Goal: Find specific page/section: Find specific page/section

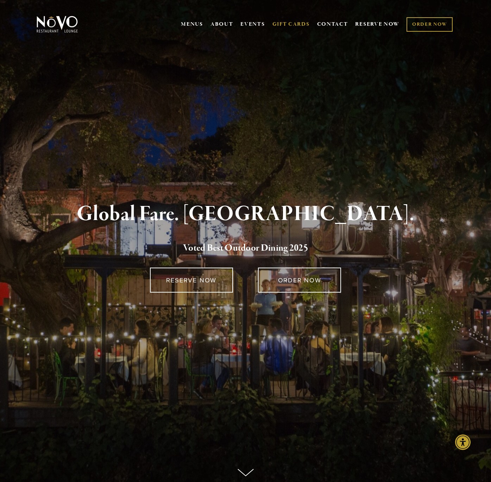
click at [290, 26] on link "GIFT CARDS" at bounding box center [291, 24] width 37 height 13
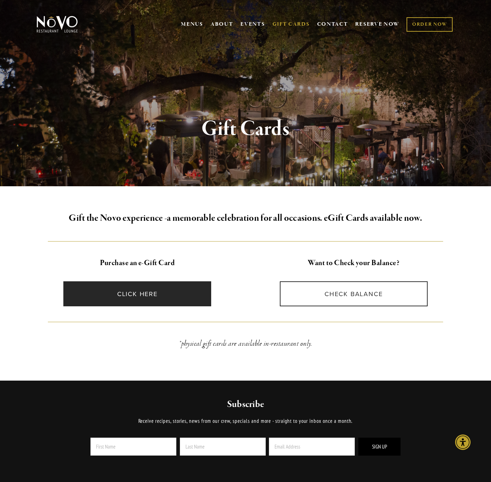
click at [151, 296] on link "CLICK HERE" at bounding box center [137, 293] width 148 height 25
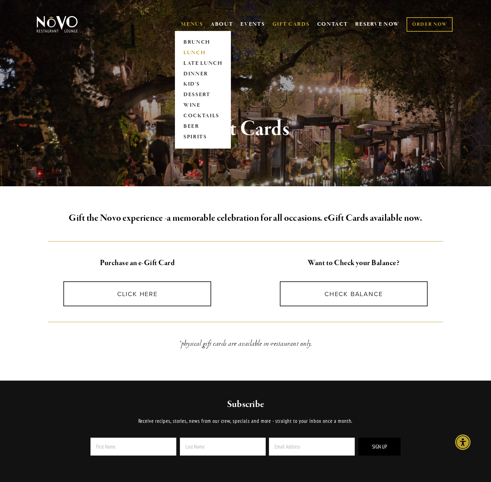
click at [189, 52] on link "LUNCH" at bounding box center [203, 53] width 44 height 11
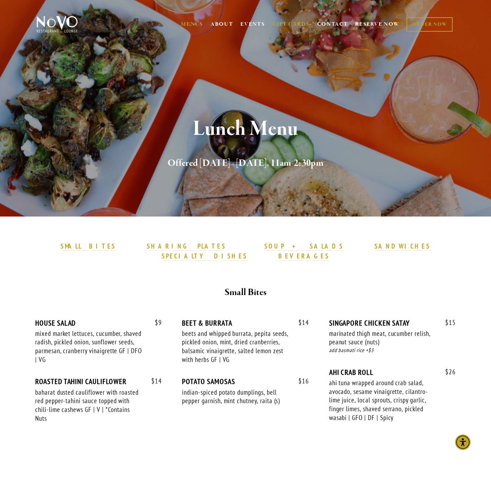
click at [279, 24] on link "GIFT CARDS" at bounding box center [291, 24] width 37 height 13
